Goal: Task Accomplishment & Management: Complete application form

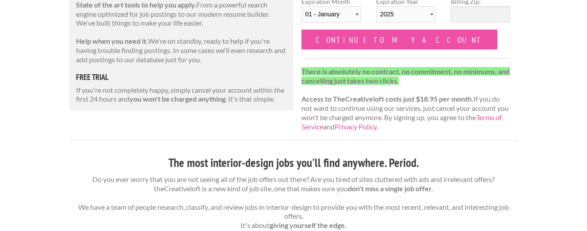
scroll to position [177, 0]
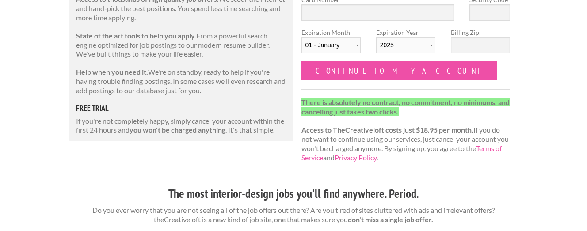
scroll to position [88, 0]
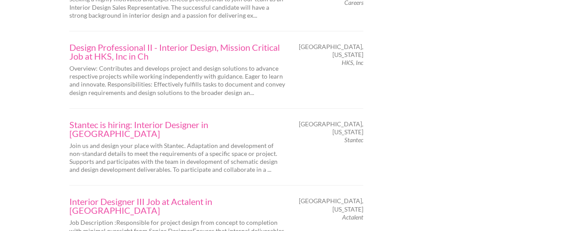
scroll to position [1460, 0]
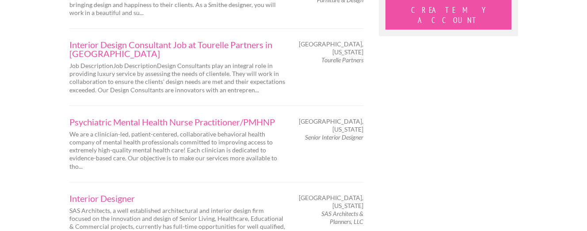
scroll to position [973, 0]
